Goal: Information Seeking & Learning: Learn about a topic

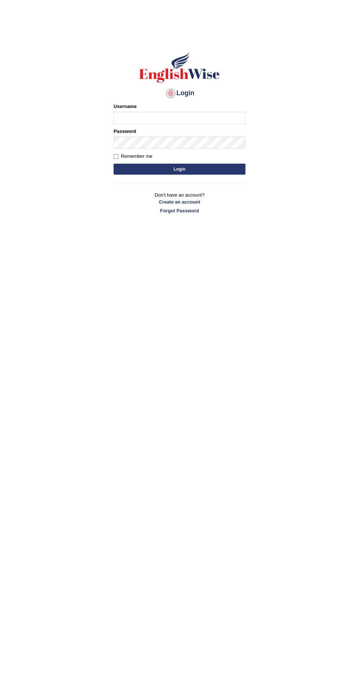
click at [226, 118] on input "Username" at bounding box center [179, 118] width 132 height 12
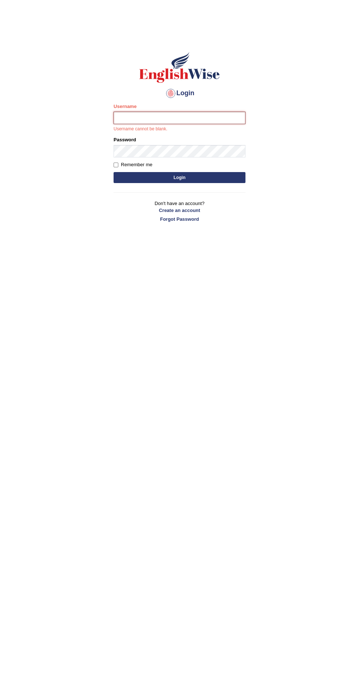
type input "abi5hek"
click at [113, 172] on button "Login" at bounding box center [179, 177] width 132 height 11
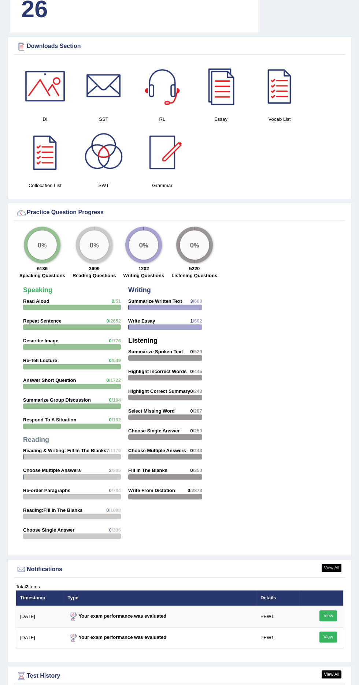
scroll to position [776, 0]
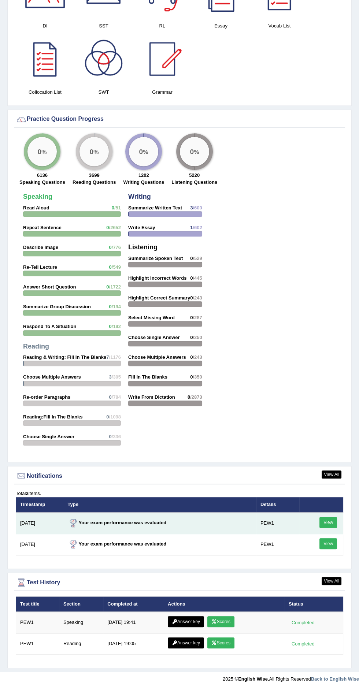
click at [328, 518] on link "View" at bounding box center [328, 522] width 18 height 11
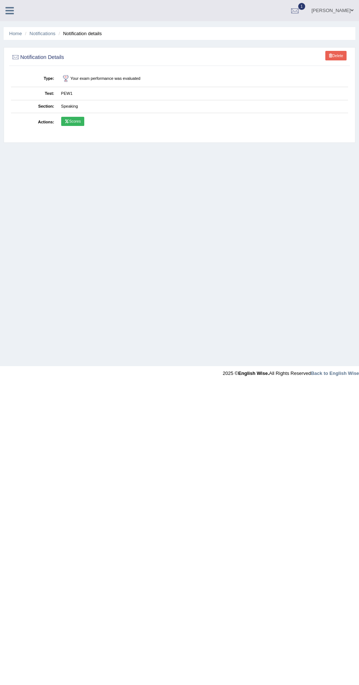
click at [53, 121] on th "Actions" at bounding box center [34, 122] width 47 height 18
click at [66, 120] on icon at bounding box center [66, 121] width 5 height 4
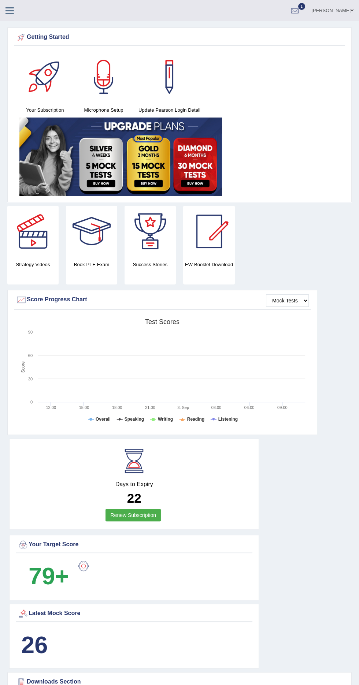
click at [305, 13] on link "[PERSON_NAME]" at bounding box center [331, 9] width 53 height 19
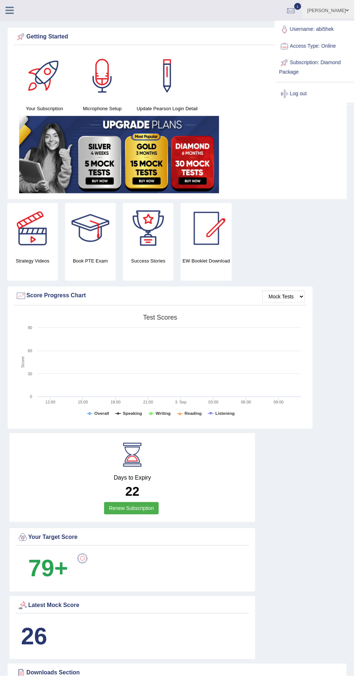
click at [320, 170] on div "Your Subscription Microphone Setup Update Pearson Login Detail" at bounding box center [179, 124] width 331 height 147
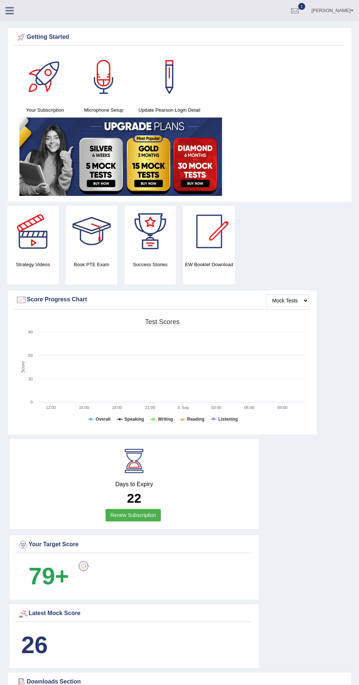
click at [8, 8] on icon at bounding box center [9, 11] width 8 height 10
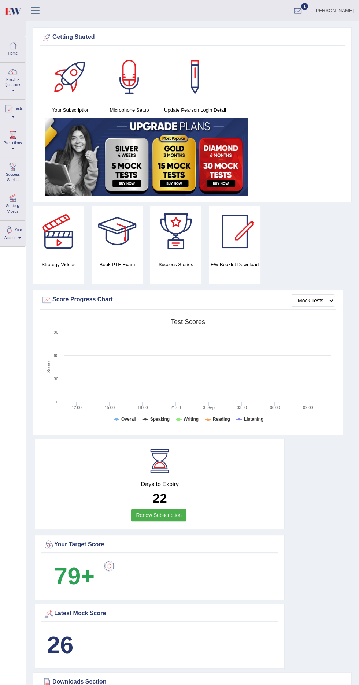
click at [13, 196] on div at bounding box center [12, 197] width 11 height 11
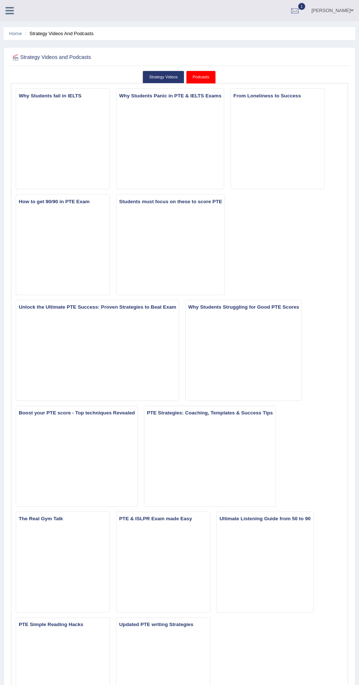
scroll to position [3, 0]
